Goal: Task Accomplishment & Management: Use online tool/utility

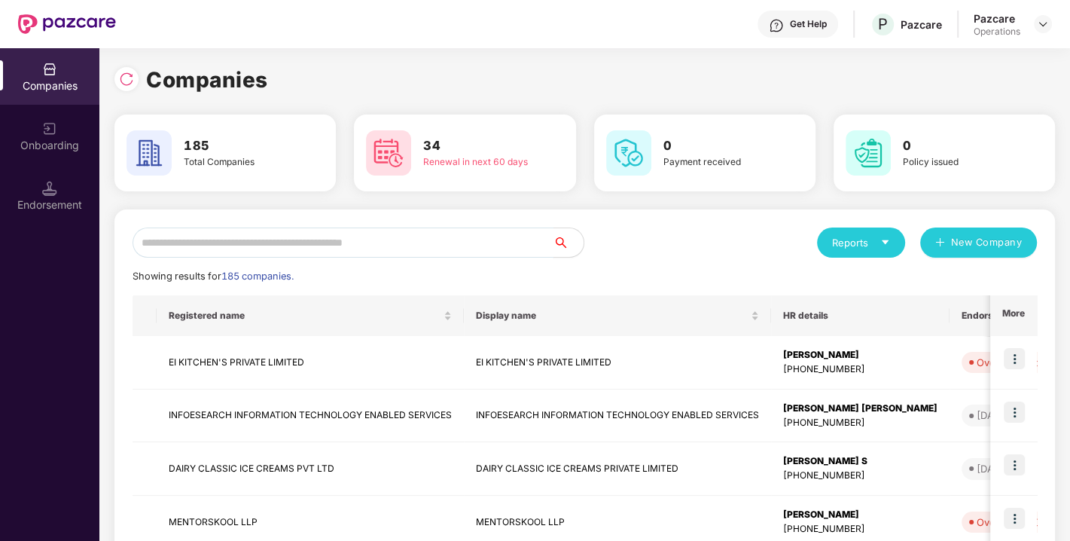
click at [269, 248] on input "text" at bounding box center [343, 242] width 421 height 30
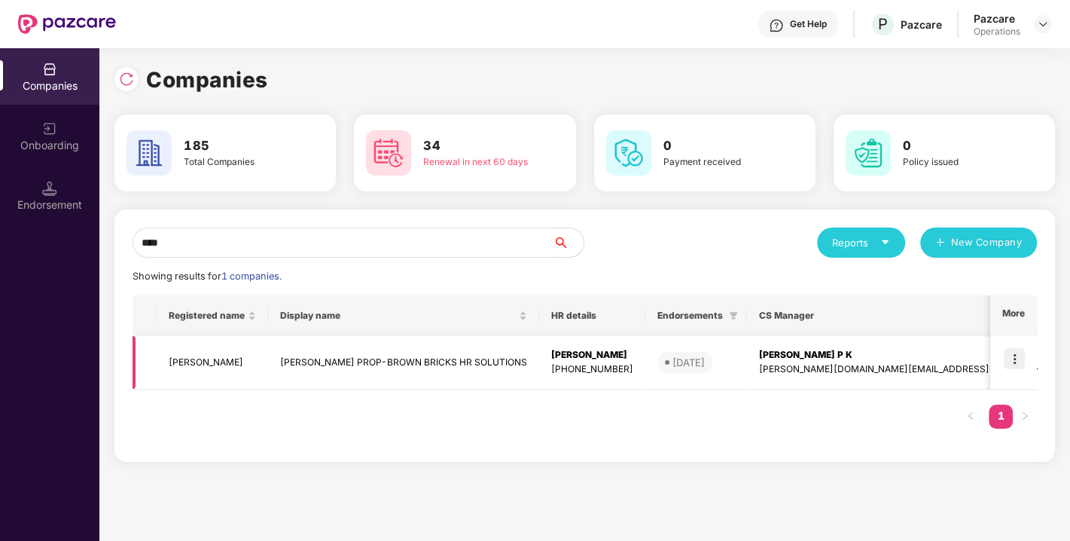
type input "****"
click at [1024, 359] on img at bounding box center [1014, 358] width 21 height 21
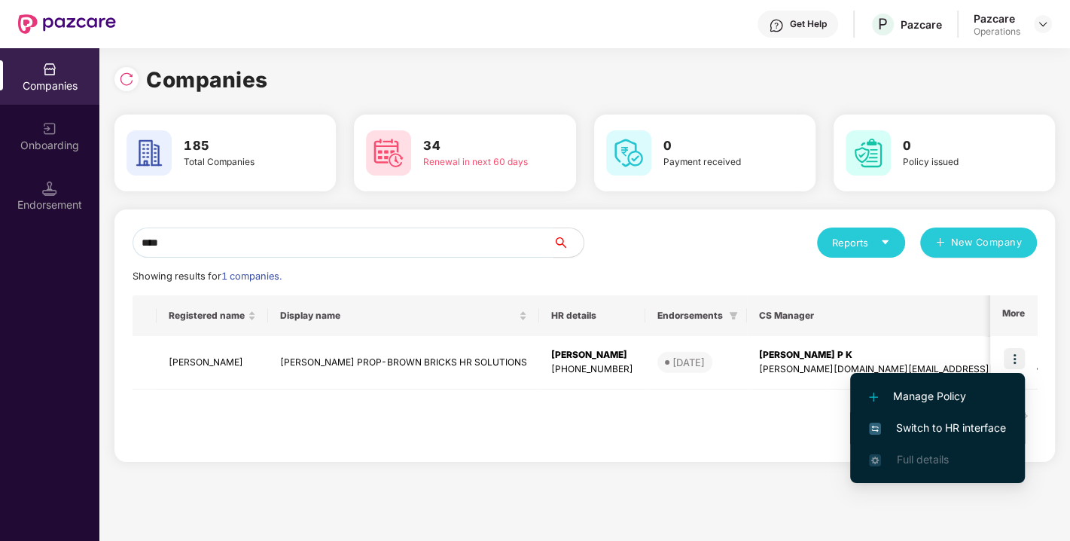
click at [951, 414] on li "Switch to HR interface" at bounding box center [937, 428] width 175 height 32
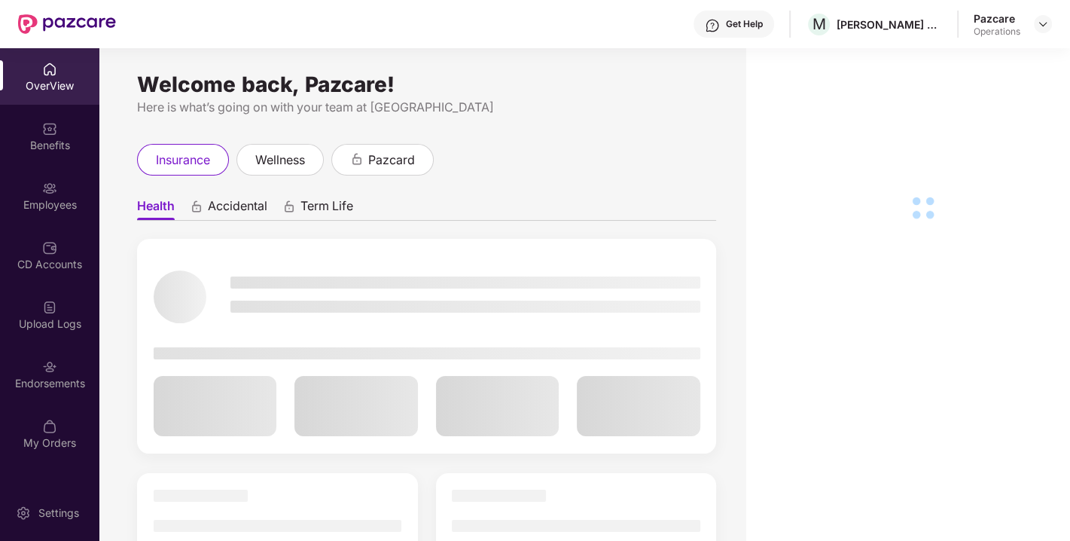
click at [58, 377] on div "Endorsements" at bounding box center [49, 383] width 99 height 15
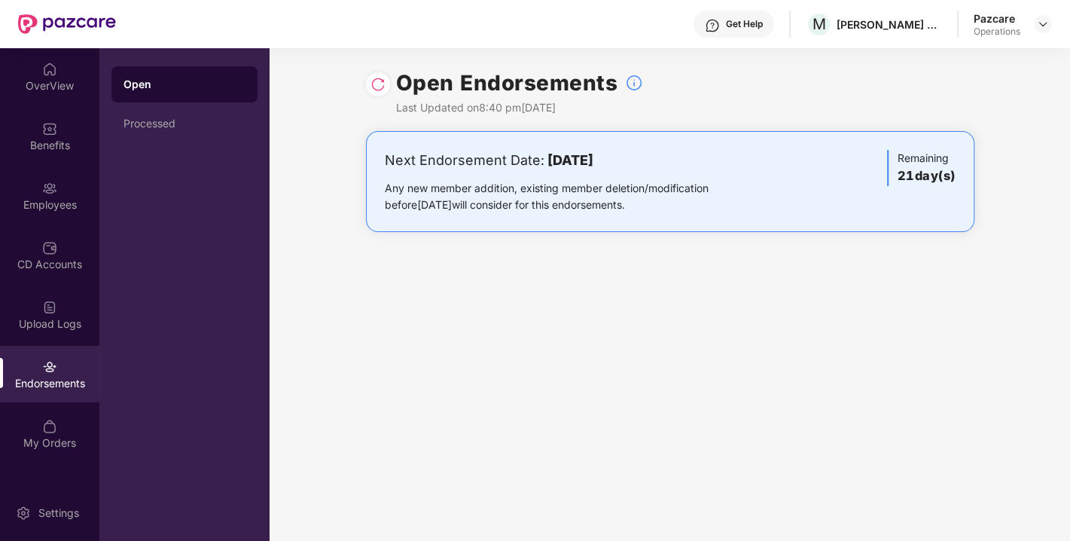
click at [374, 87] on img at bounding box center [377, 84] width 15 height 15
click at [1042, 24] on img at bounding box center [1043, 24] width 12 height 12
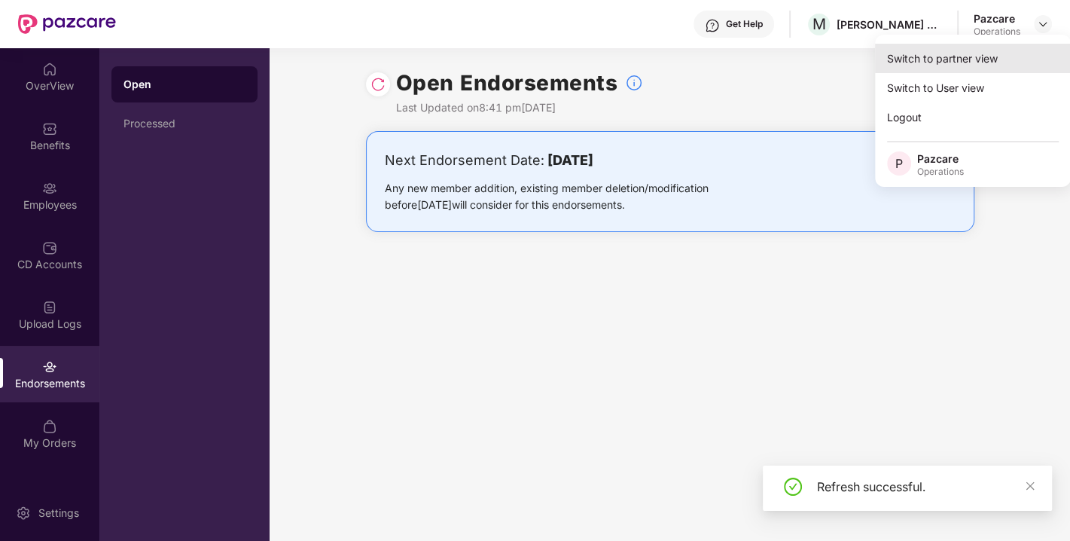
click at [965, 59] on div "Switch to partner view" at bounding box center [973, 58] width 196 height 29
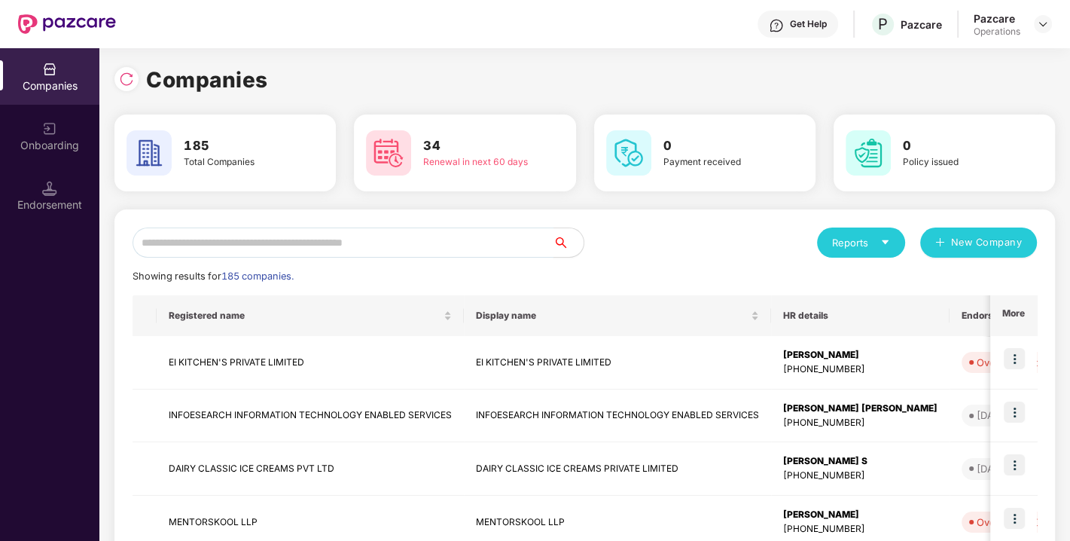
click at [408, 242] on input "text" at bounding box center [343, 242] width 421 height 30
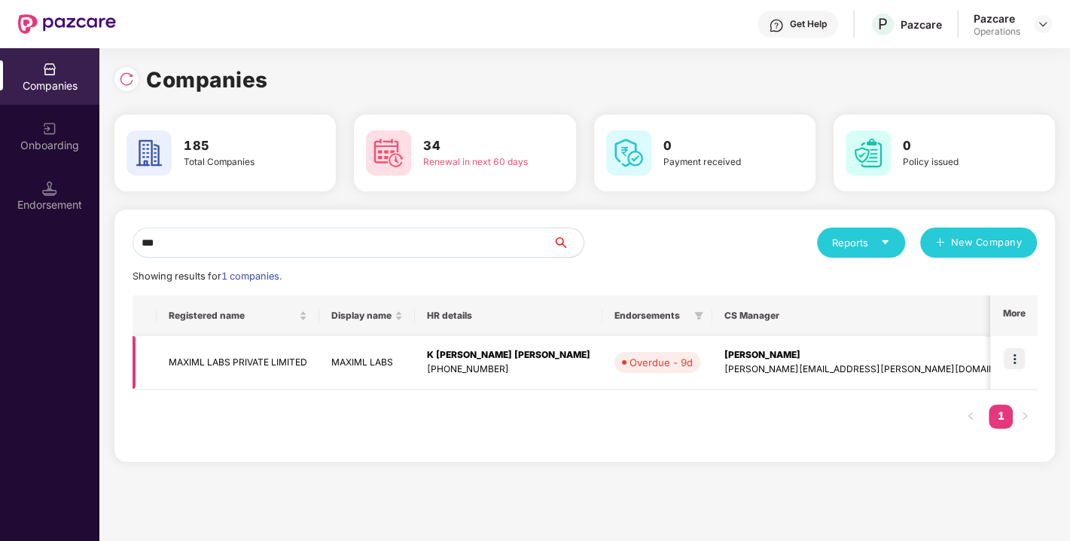
type input "***"
click at [1015, 360] on img at bounding box center [1014, 358] width 21 height 21
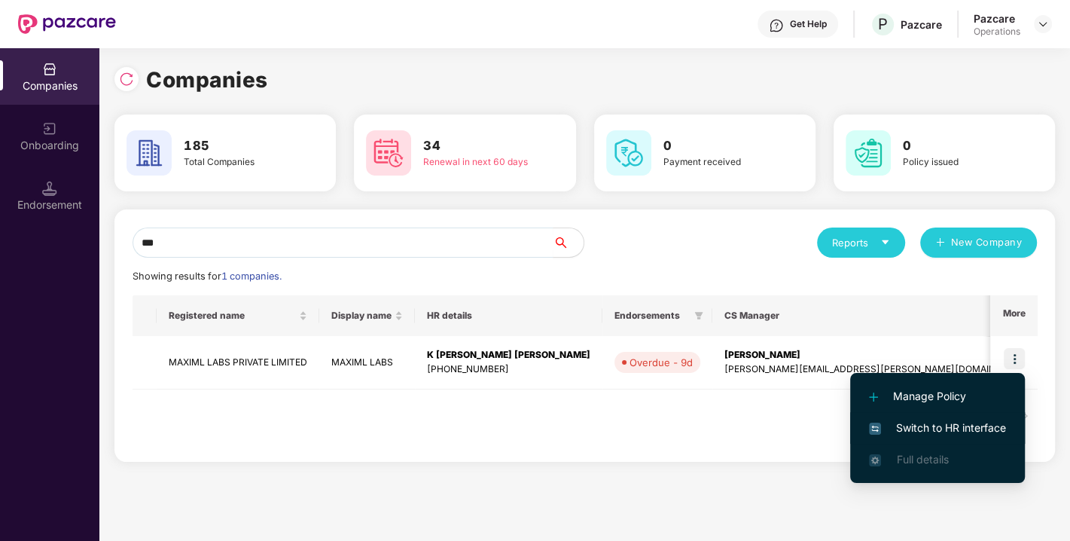
click at [905, 423] on span "Switch to HR interface" at bounding box center [937, 427] width 137 height 17
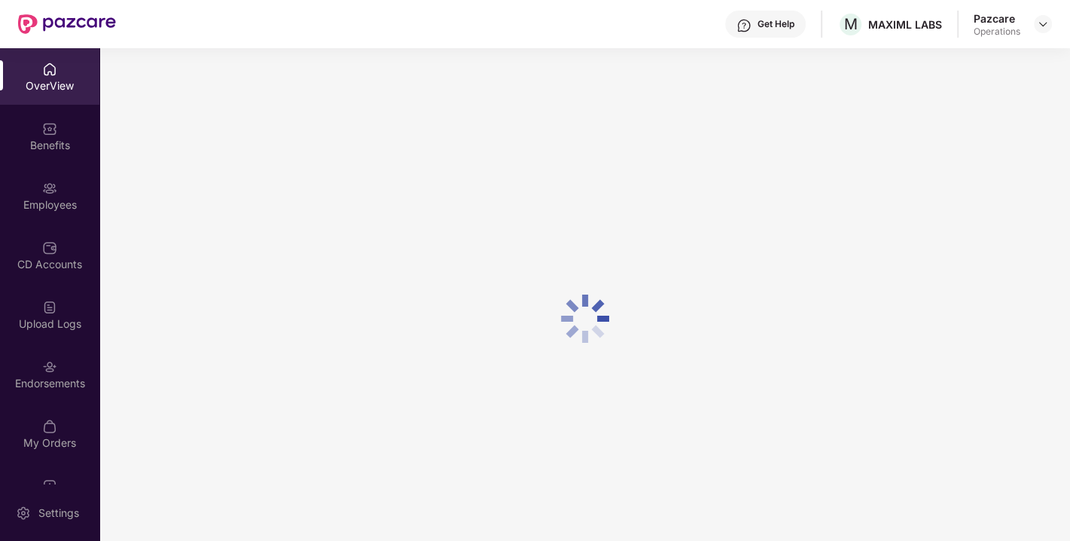
click at [47, 385] on div "Endorsements" at bounding box center [49, 383] width 99 height 15
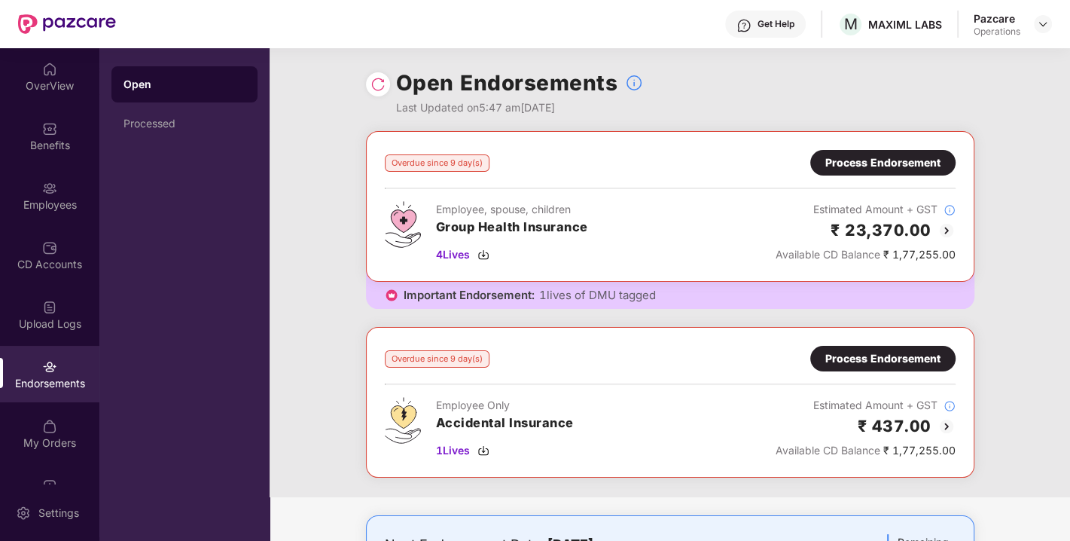
click at [377, 82] on img at bounding box center [377, 84] width 15 height 15
click at [486, 254] on img at bounding box center [483, 254] width 12 height 12
click at [875, 154] on div "Process Endorsement" at bounding box center [882, 162] width 115 height 17
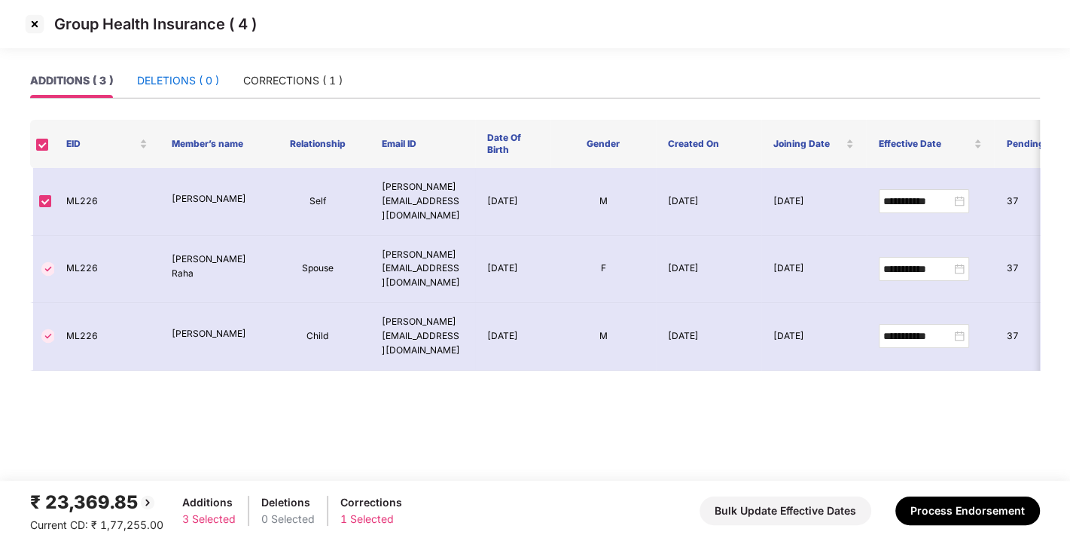
click at [206, 88] on div "DELETIONS ( 0 )" at bounding box center [178, 80] width 82 height 17
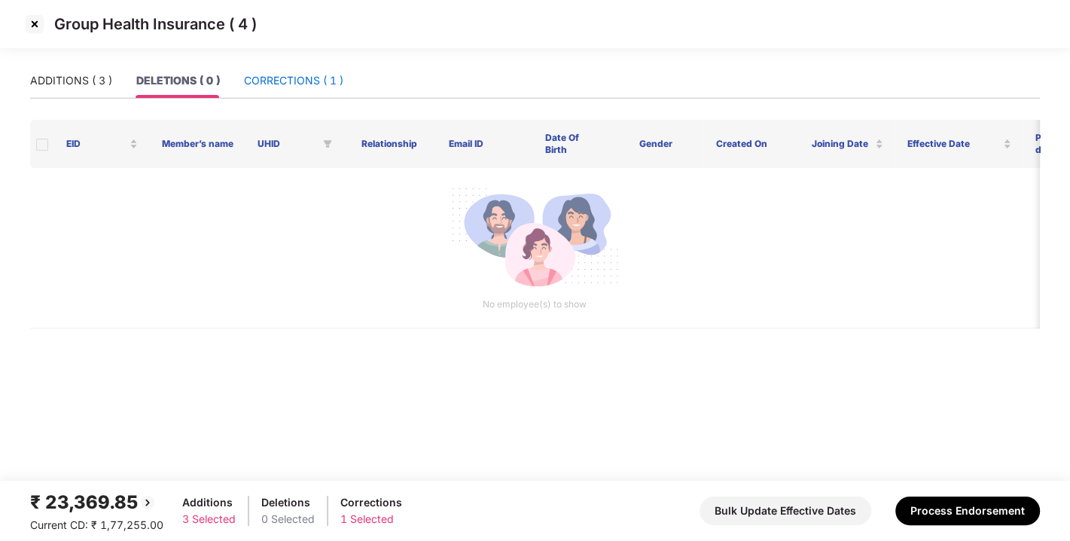
click at [285, 86] on div "CORRECTIONS ( 1 )" at bounding box center [293, 80] width 99 height 17
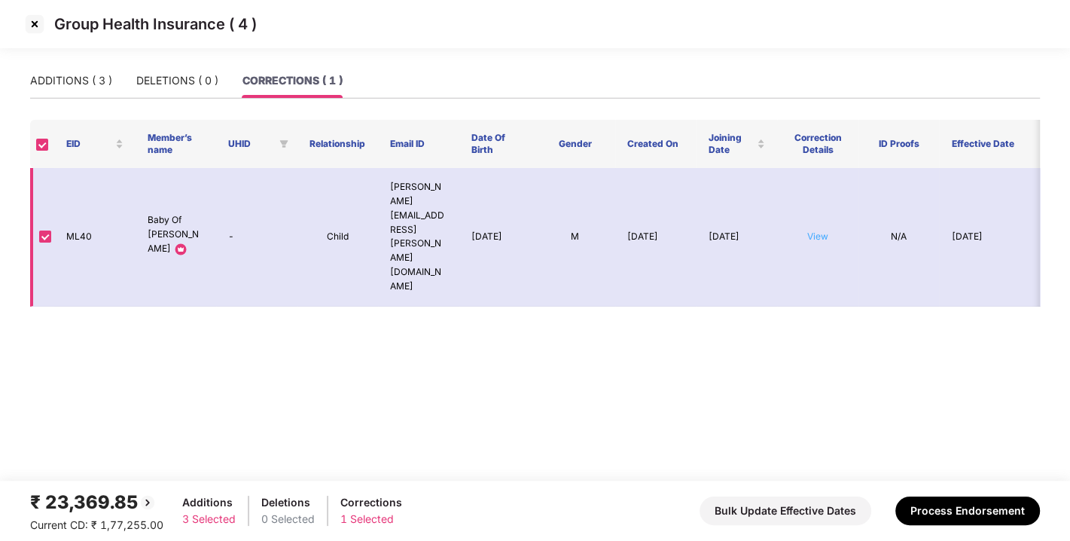
click at [817, 230] on link "View" at bounding box center [817, 235] width 21 height 11
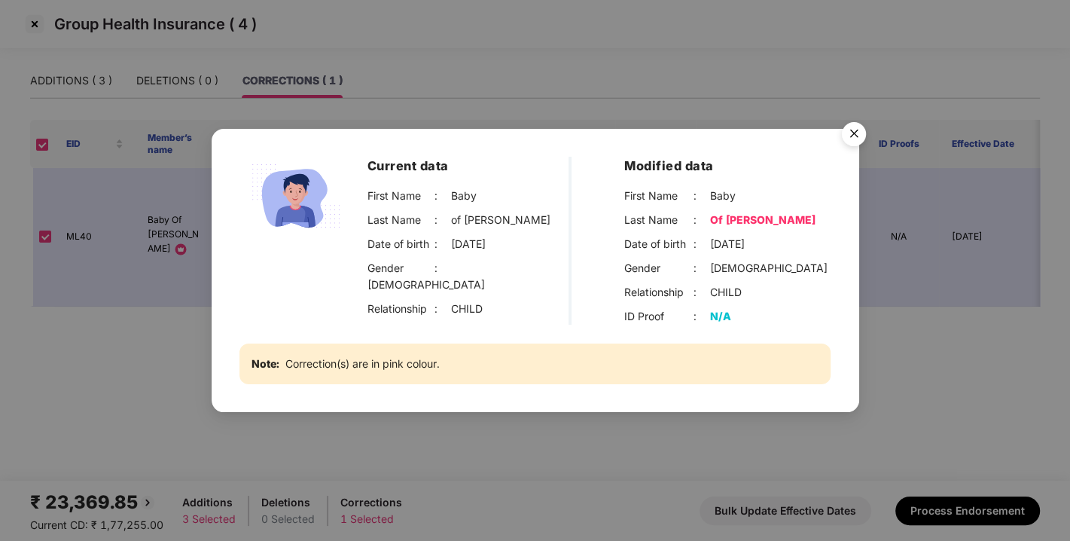
click at [862, 131] on img "Close" at bounding box center [854, 136] width 42 height 42
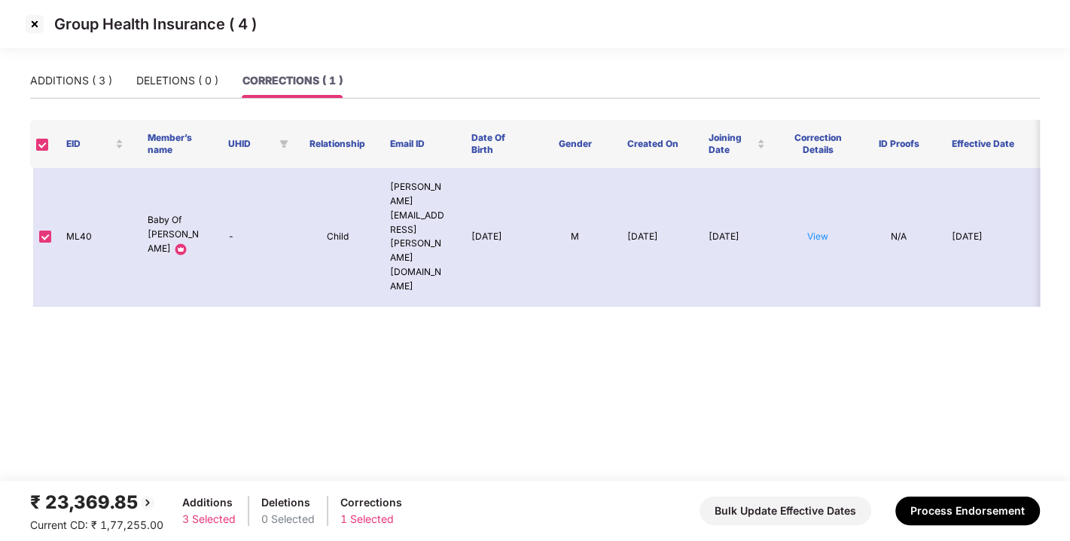
click at [31, 26] on img at bounding box center [35, 24] width 24 height 24
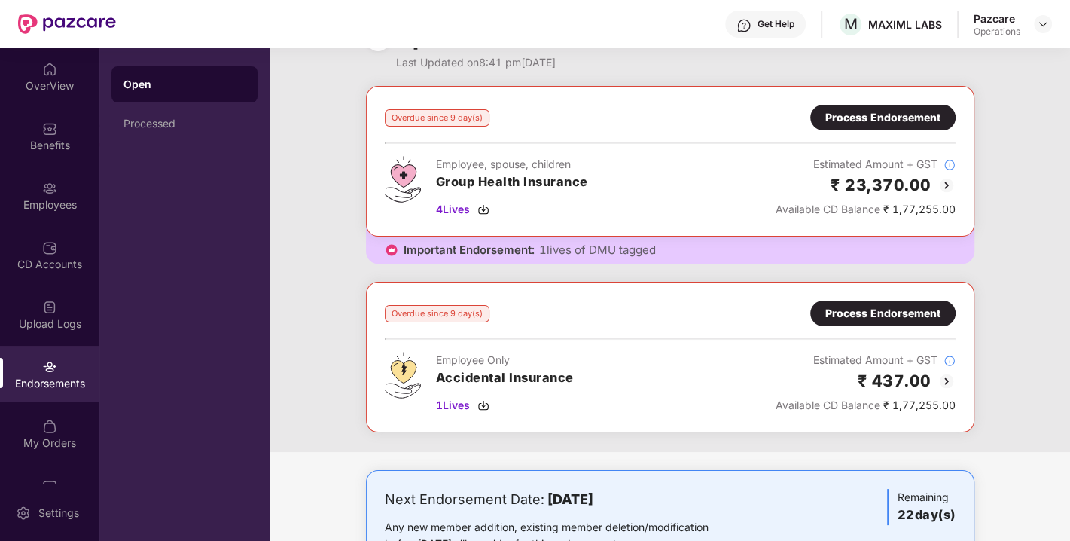
scroll to position [46, 0]
click at [852, 304] on div "Process Endorsement" at bounding box center [882, 312] width 115 height 17
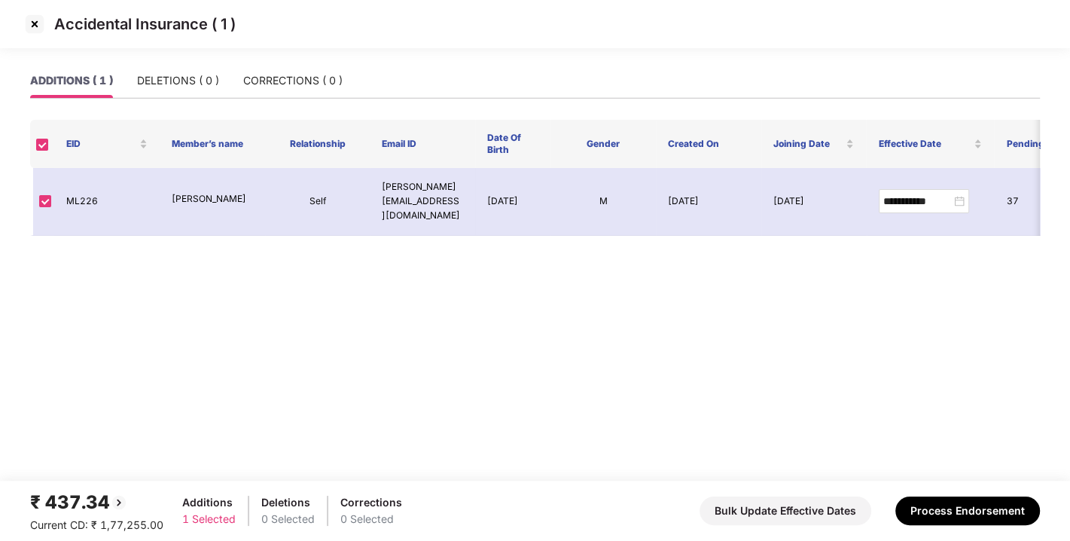
click at [28, 26] on img at bounding box center [35, 24] width 24 height 24
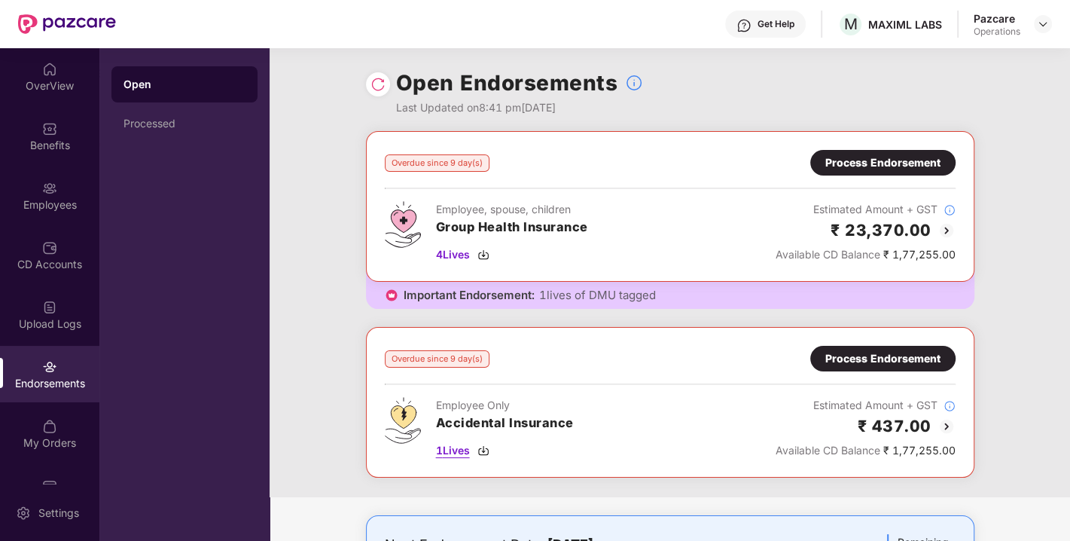
click at [485, 447] on img at bounding box center [483, 450] width 12 height 12
